Goal: Task Accomplishment & Management: Manage account settings

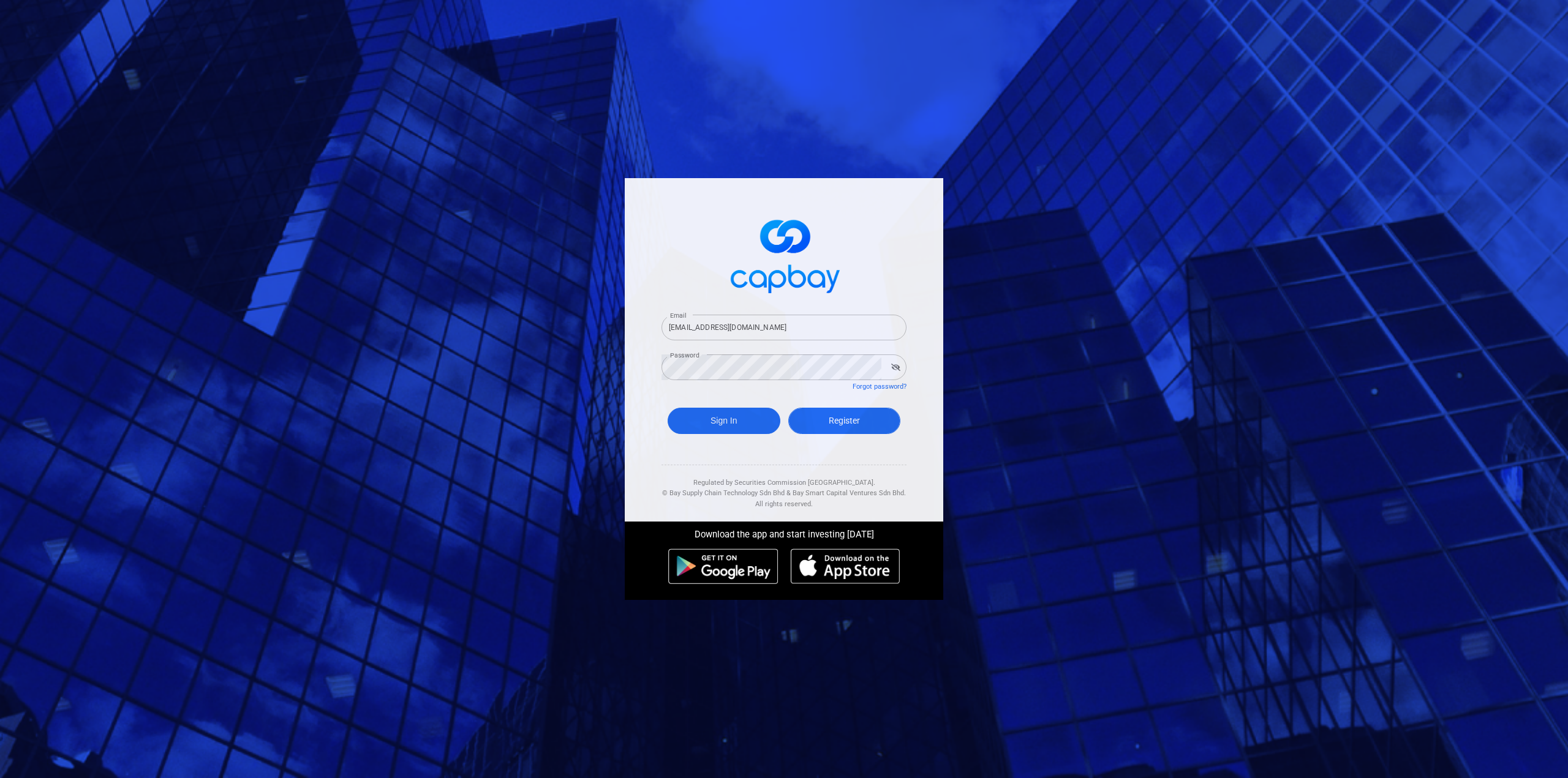
click at [854, 423] on span "Register" at bounding box center [845, 420] width 32 height 10
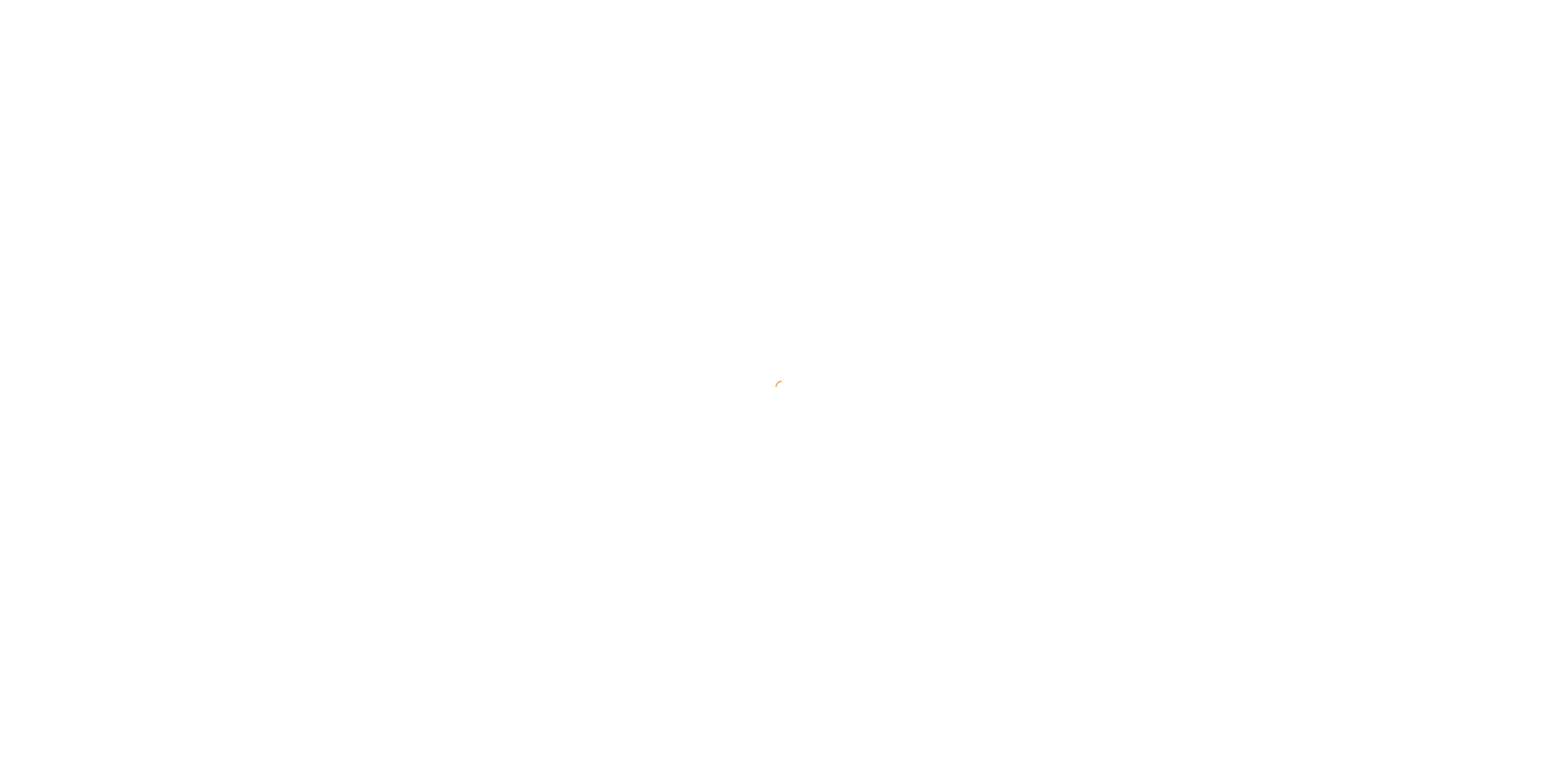
select select "MY"
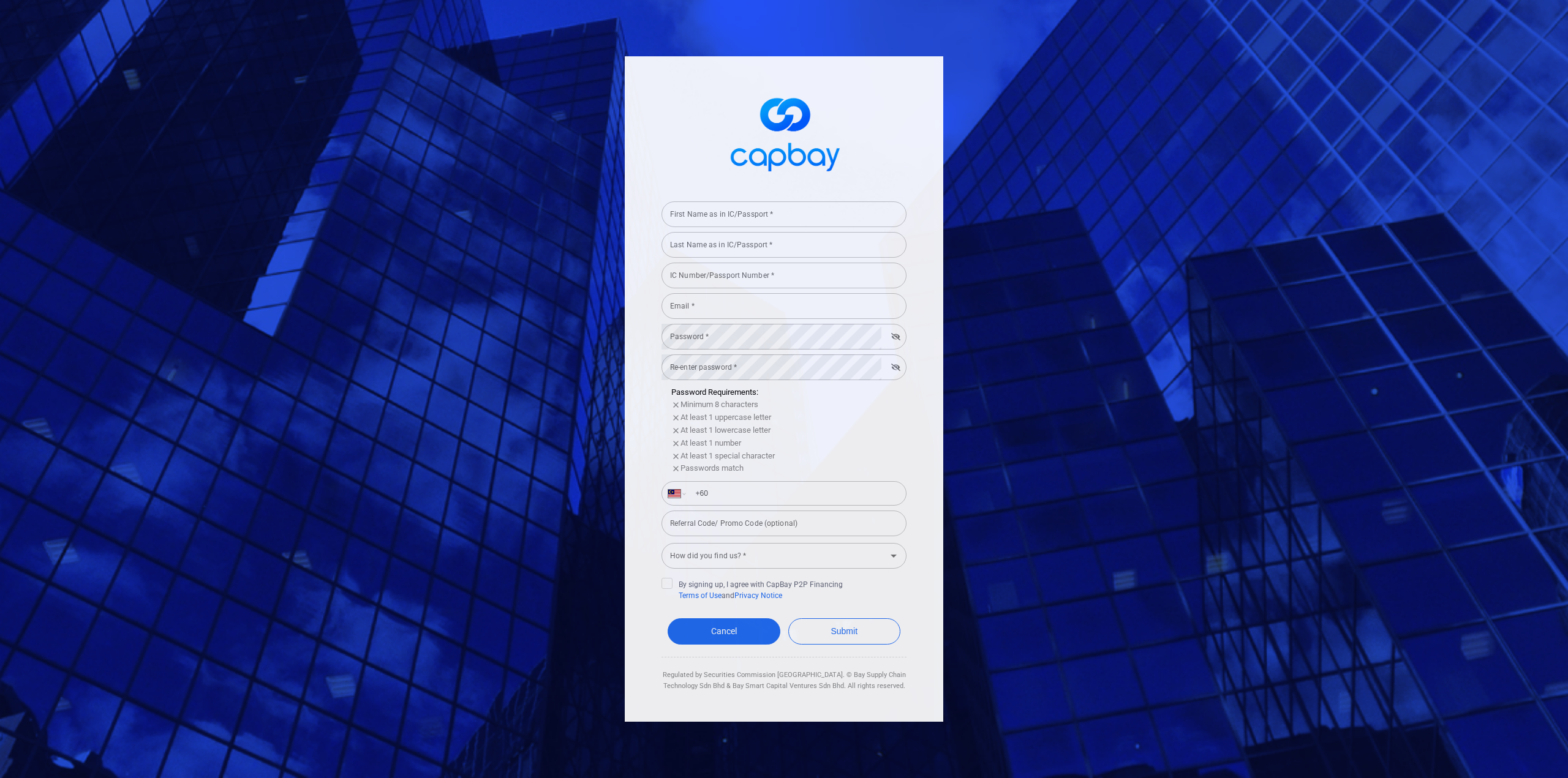
type input "[EMAIL_ADDRESS][DOMAIN_NAME]"
click at [734, 639] on link "Cancel" at bounding box center [724, 631] width 113 height 26
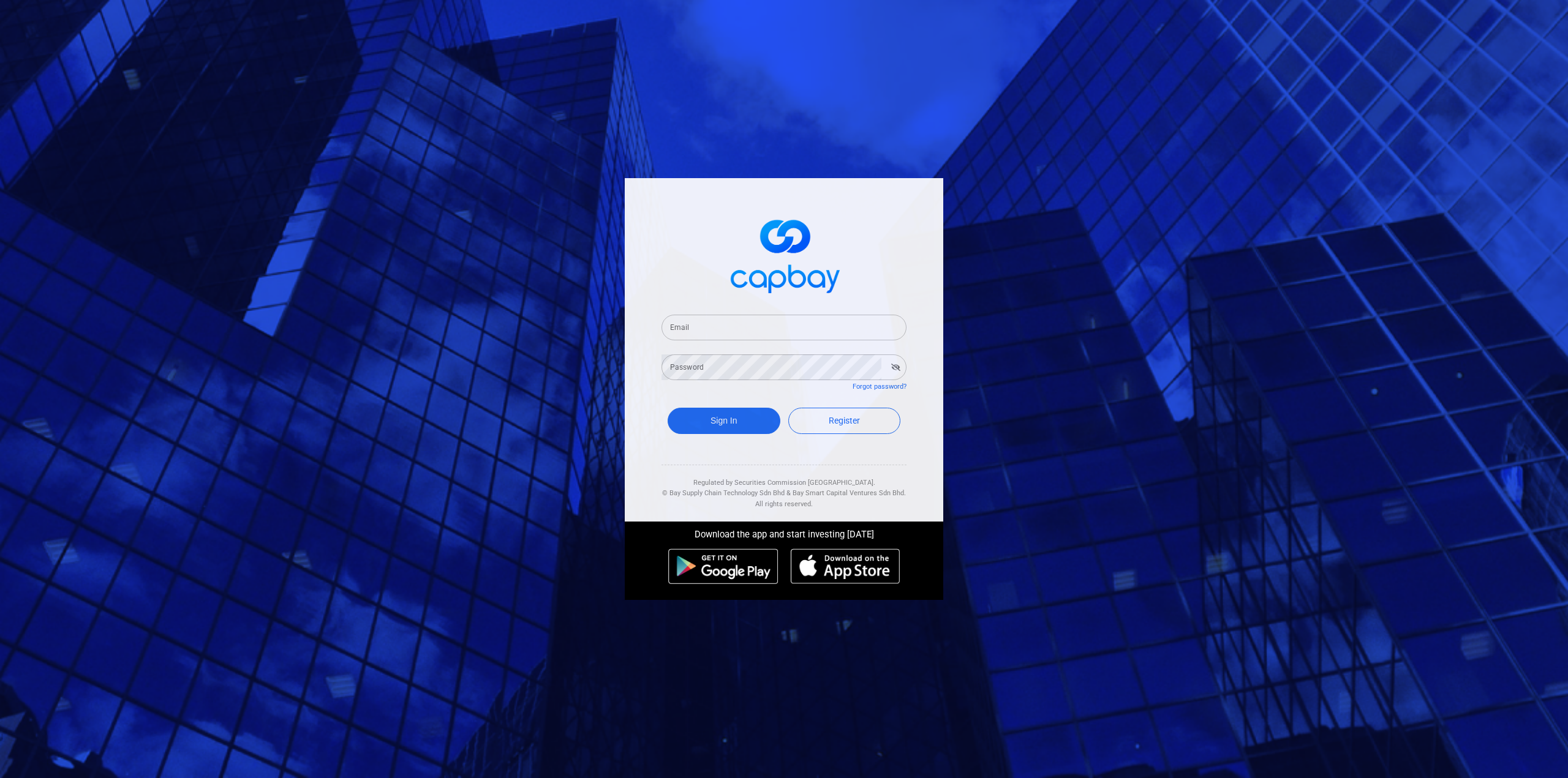
type input "[EMAIL_ADDRESS][DOMAIN_NAME]"
click at [715, 426] on button "Sign In" at bounding box center [724, 421] width 113 height 26
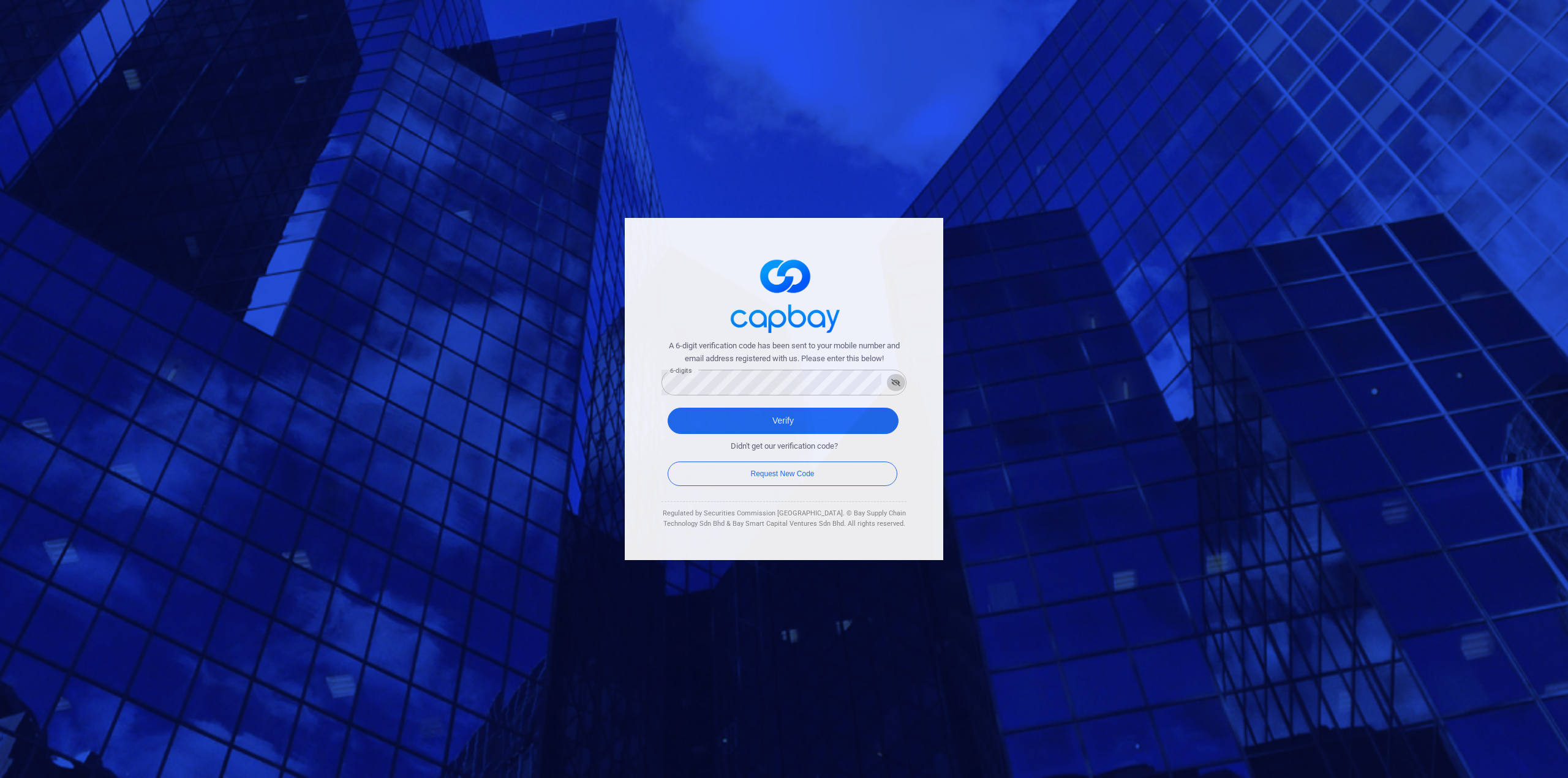
click at [896, 384] on icon "button" at bounding box center [896, 383] width 10 height 7
click at [778, 422] on button "Verify" at bounding box center [783, 421] width 231 height 26
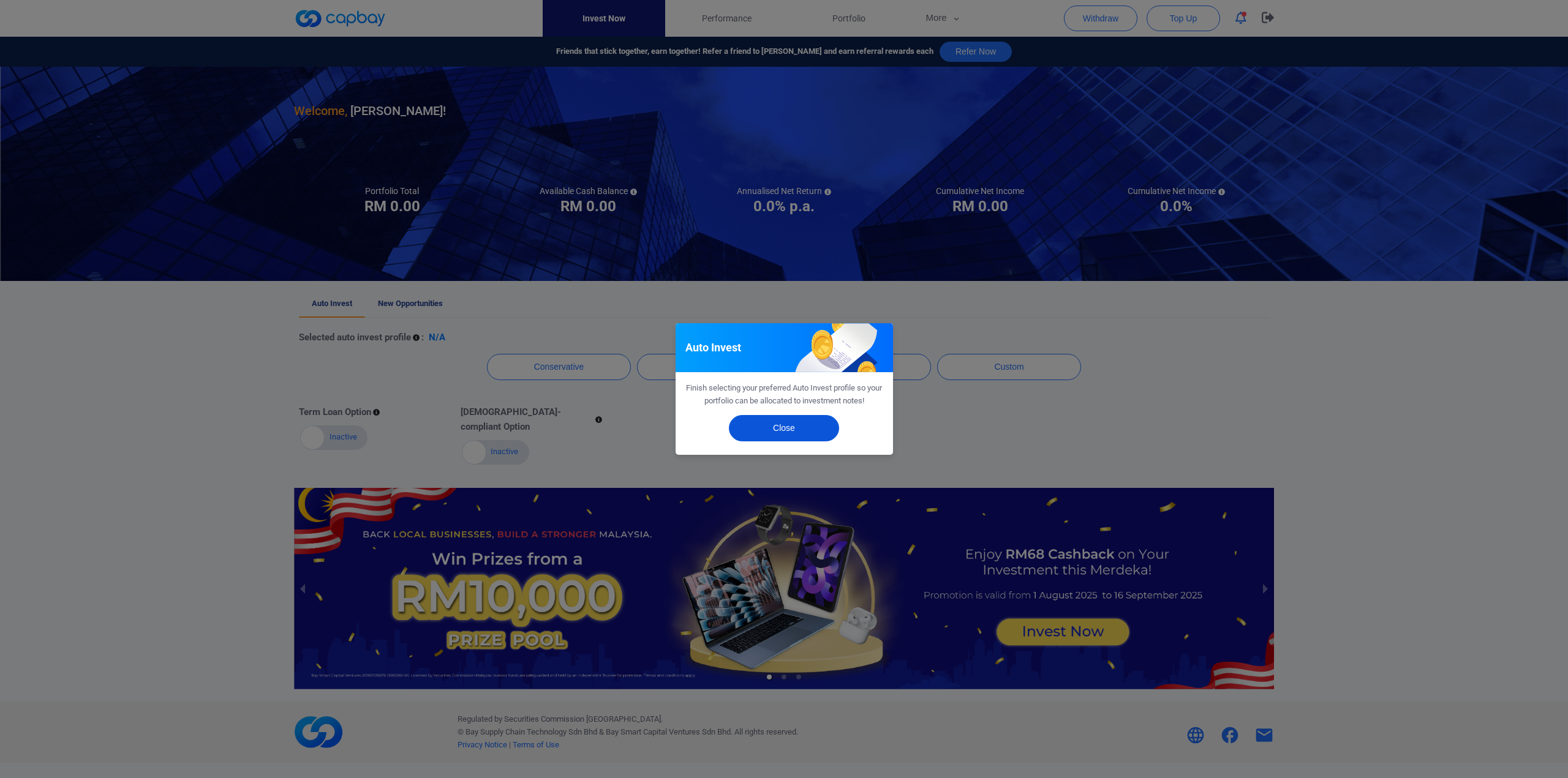
click at [785, 429] on button "Close" at bounding box center [784, 428] width 110 height 26
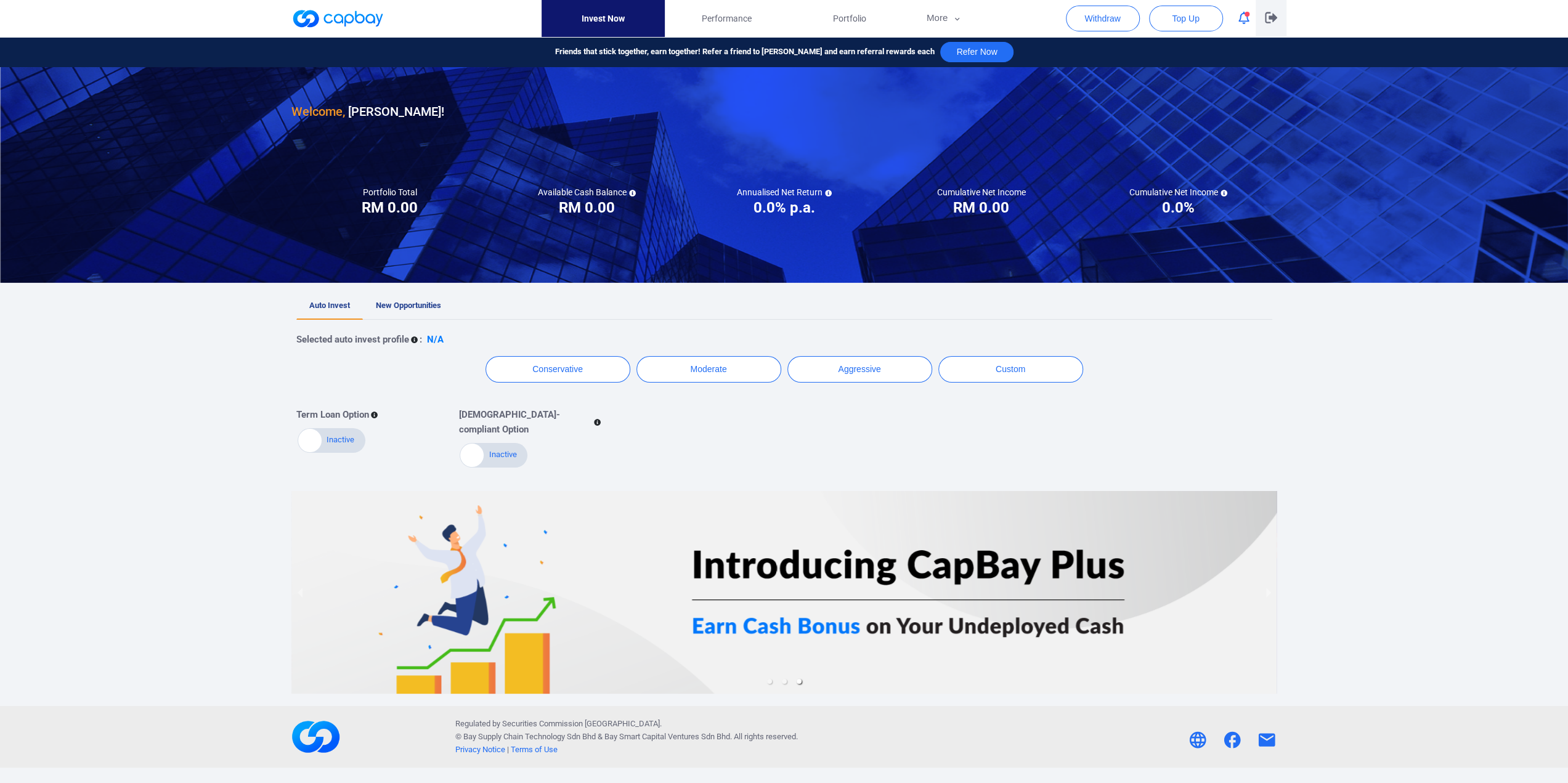
click at [1273, 17] on icon "button" at bounding box center [1271, 18] width 13 height 11
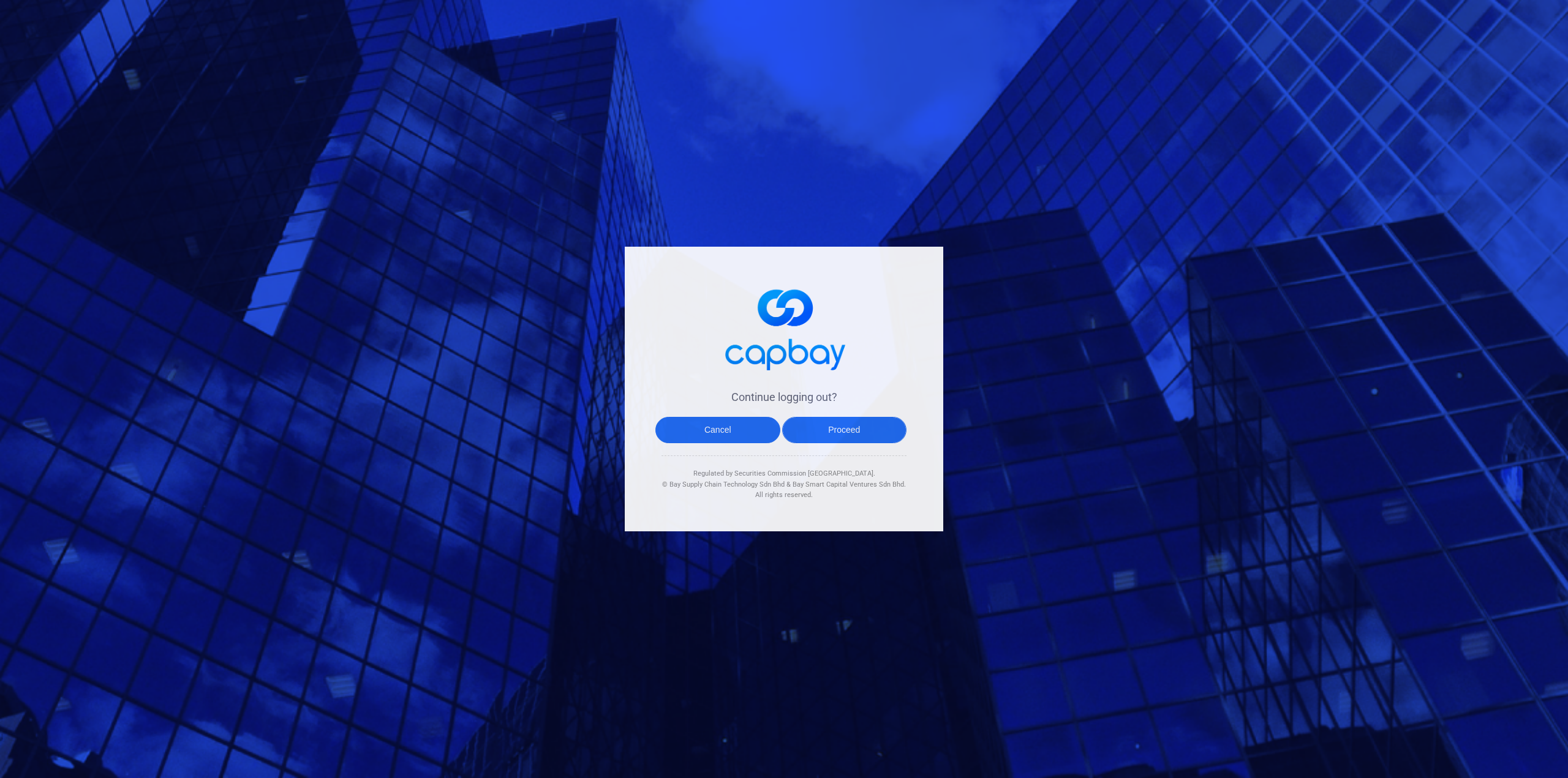
click at [826, 434] on button "Proceed" at bounding box center [845, 430] width 125 height 26
